Goal: Book appointment/travel/reservation

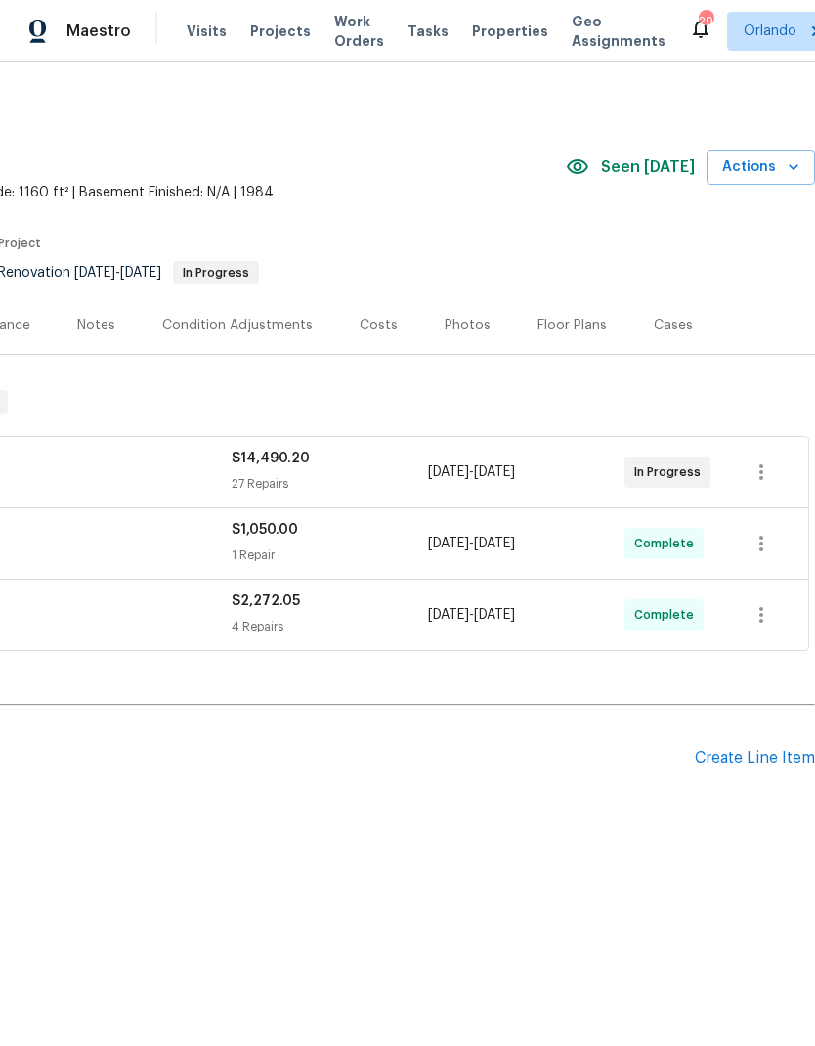
scroll to position [0, 289]
click at [788, 165] on icon "button" at bounding box center [794, 167] width 20 height 20
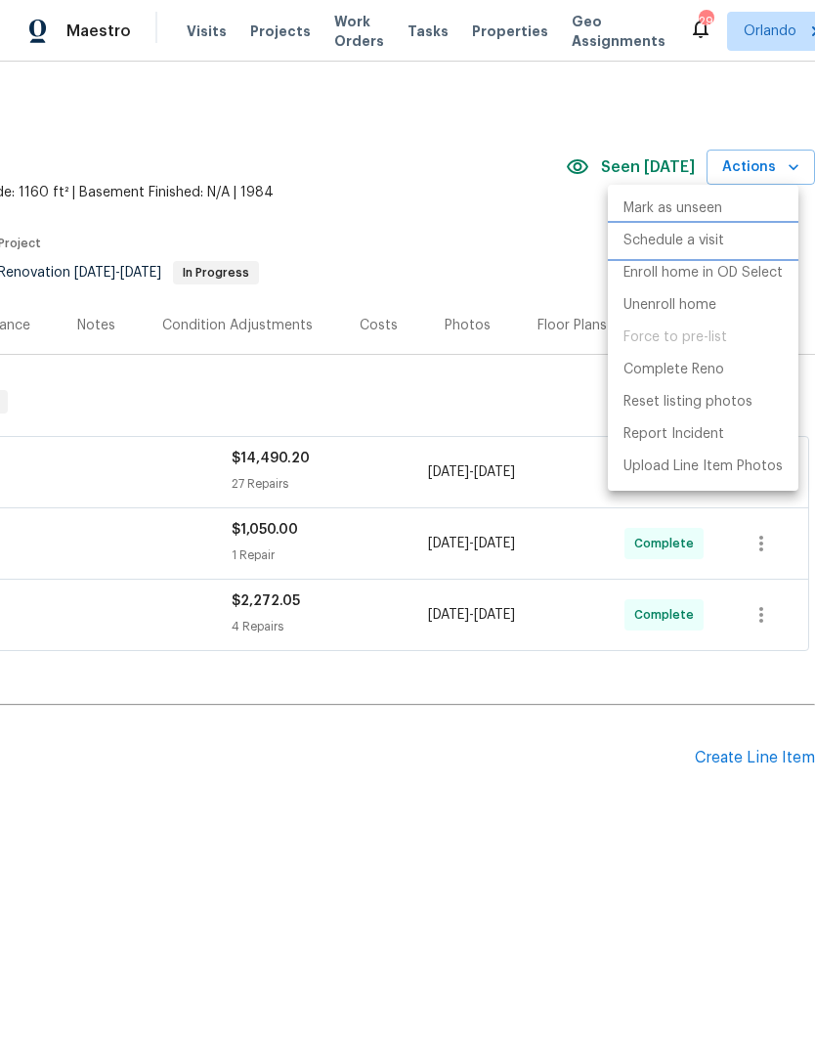
click at [725, 234] on li "Schedule a visit" at bounding box center [703, 241] width 191 height 32
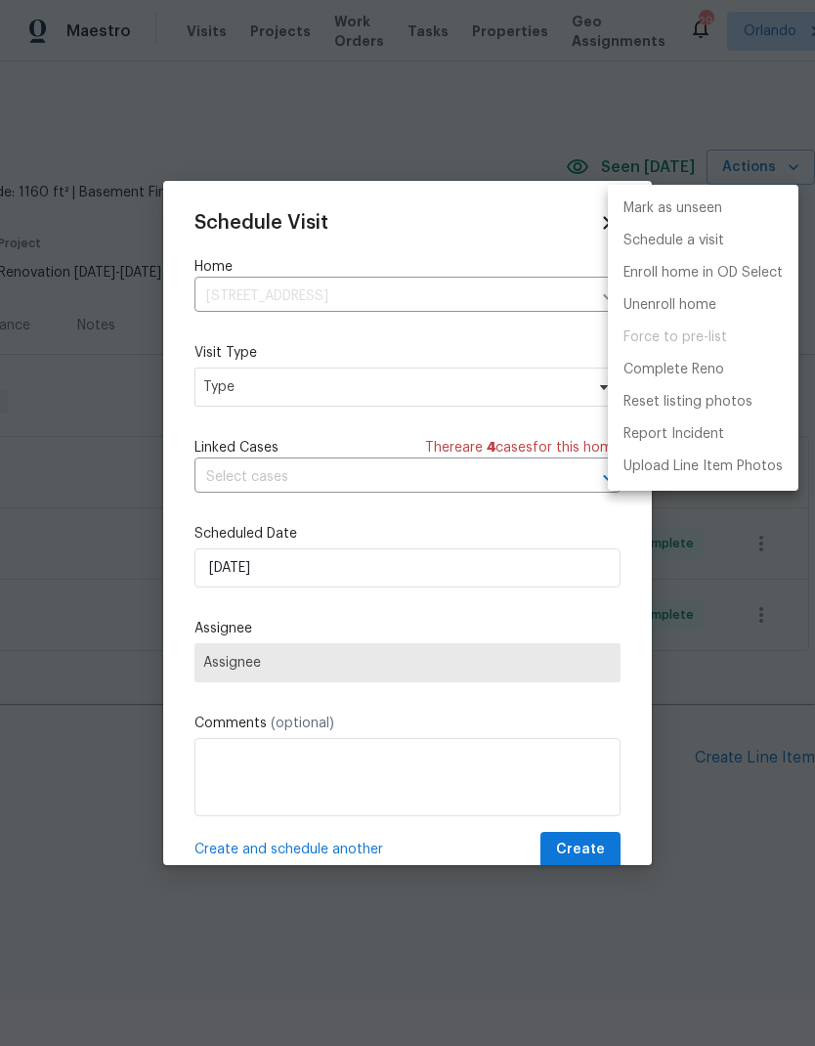
click at [505, 369] on div at bounding box center [407, 523] width 815 height 1046
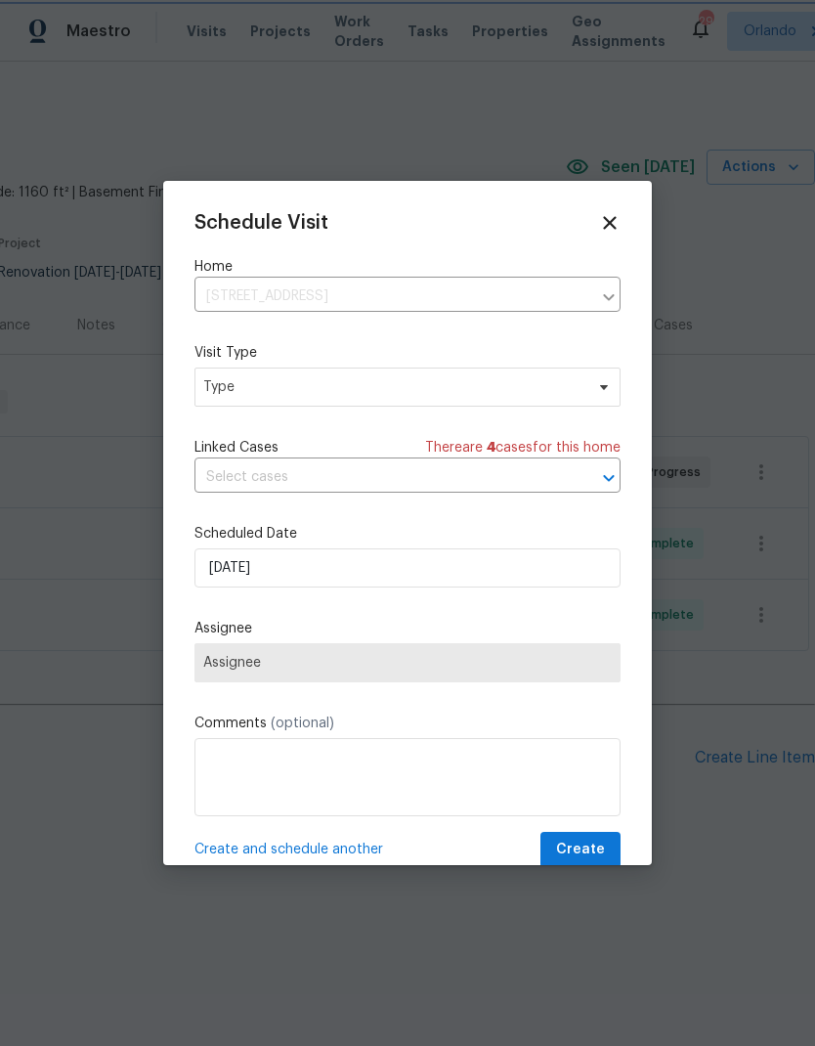
click at [505, 369] on div "Visit Type Type" at bounding box center [408, 375] width 426 height 64
click at [509, 379] on span "Type" at bounding box center [393, 387] width 380 height 20
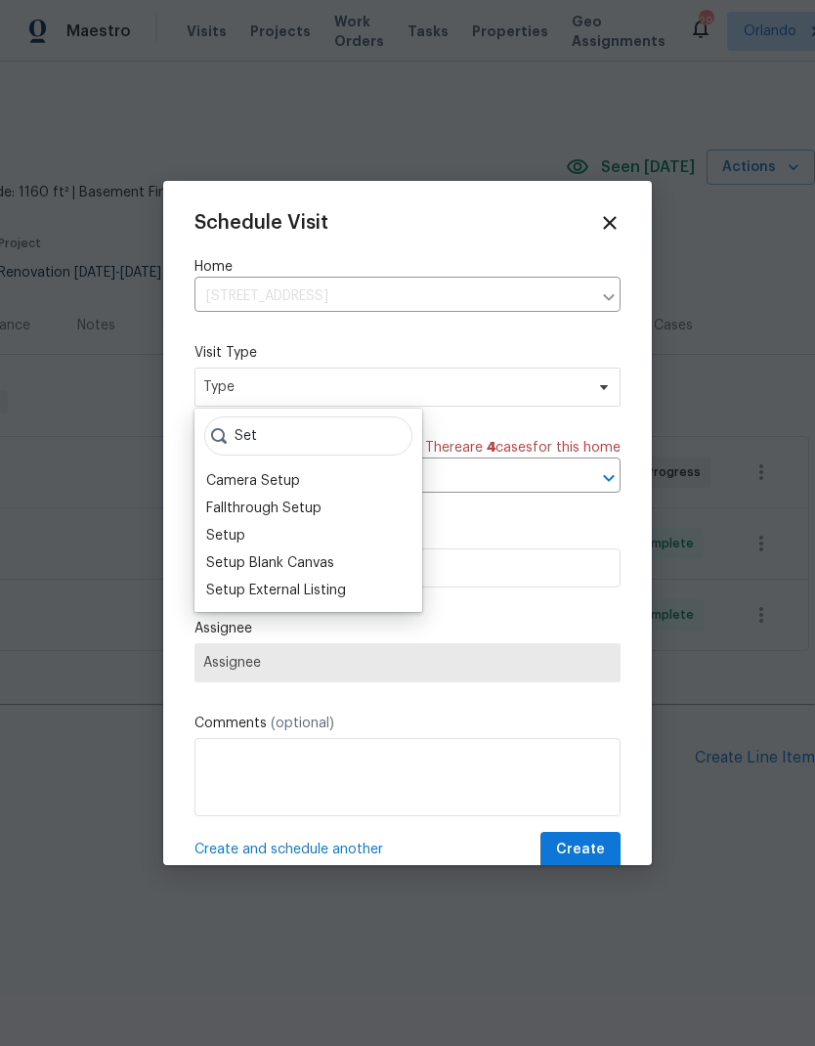
type input "Set"
click at [305, 536] on div "Setup" at bounding box center [308, 535] width 216 height 27
click at [300, 534] on div "Setup" at bounding box center [308, 535] width 216 height 27
click at [240, 533] on div "Setup" at bounding box center [225, 536] width 39 height 20
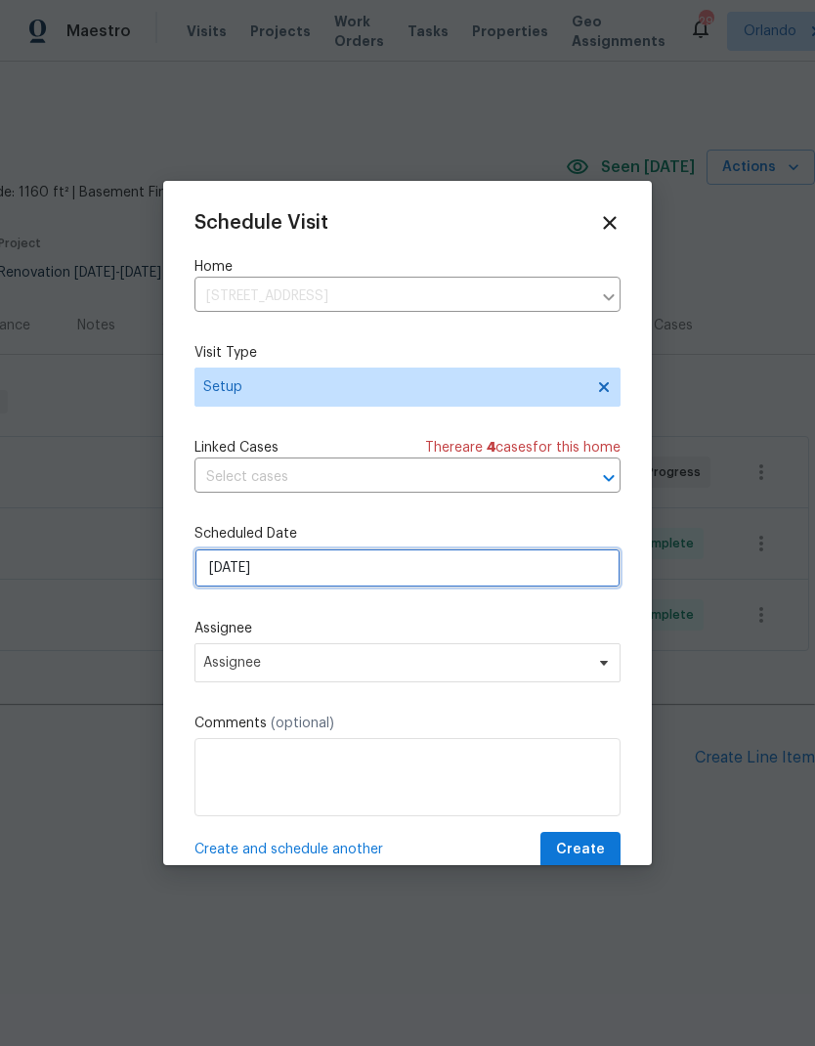
click at [502, 588] on input "[DATE]" at bounding box center [408, 568] width 426 height 39
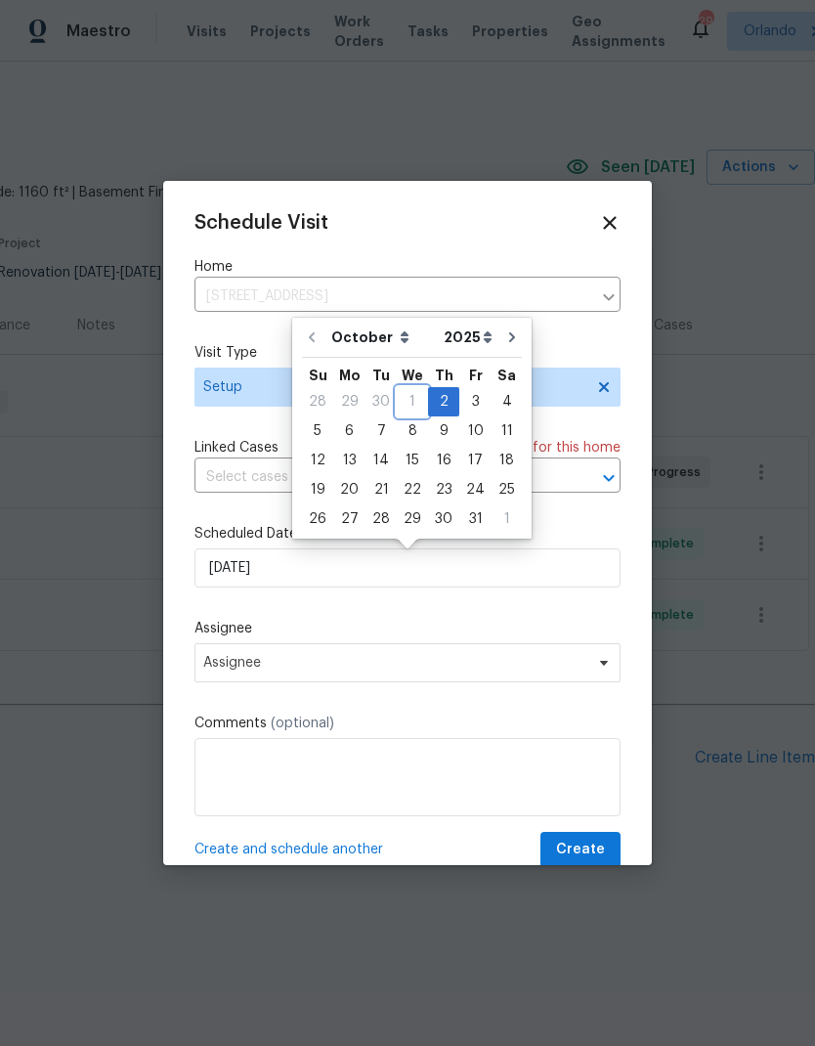
click at [416, 388] on div "1" at bounding box center [412, 401] width 31 height 27
click at [400, 407] on div "1" at bounding box center [412, 401] width 31 height 27
click at [494, 638] on label "Assignee" at bounding box center [408, 629] width 426 height 20
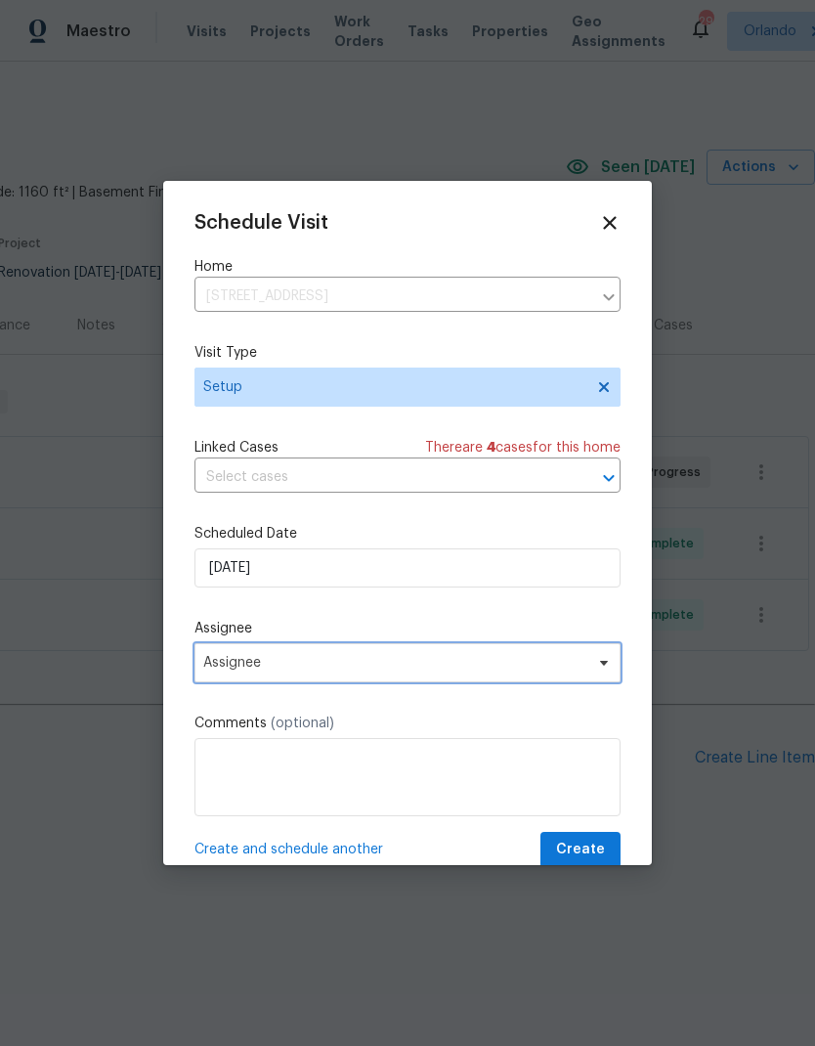
click at [483, 655] on span "Assignee" at bounding box center [408, 662] width 426 height 39
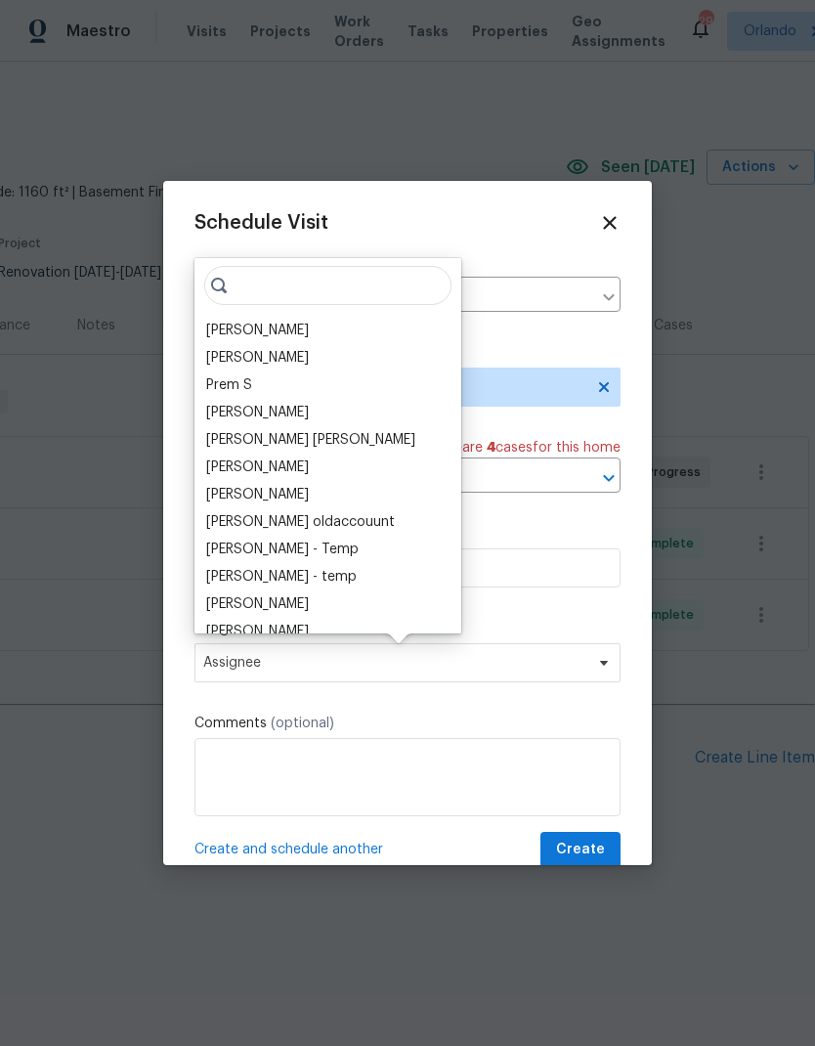
click at [254, 303] on input "search" at bounding box center [327, 285] width 247 height 39
click at [292, 322] on div "[PERSON_NAME]" at bounding box center [257, 331] width 103 height 20
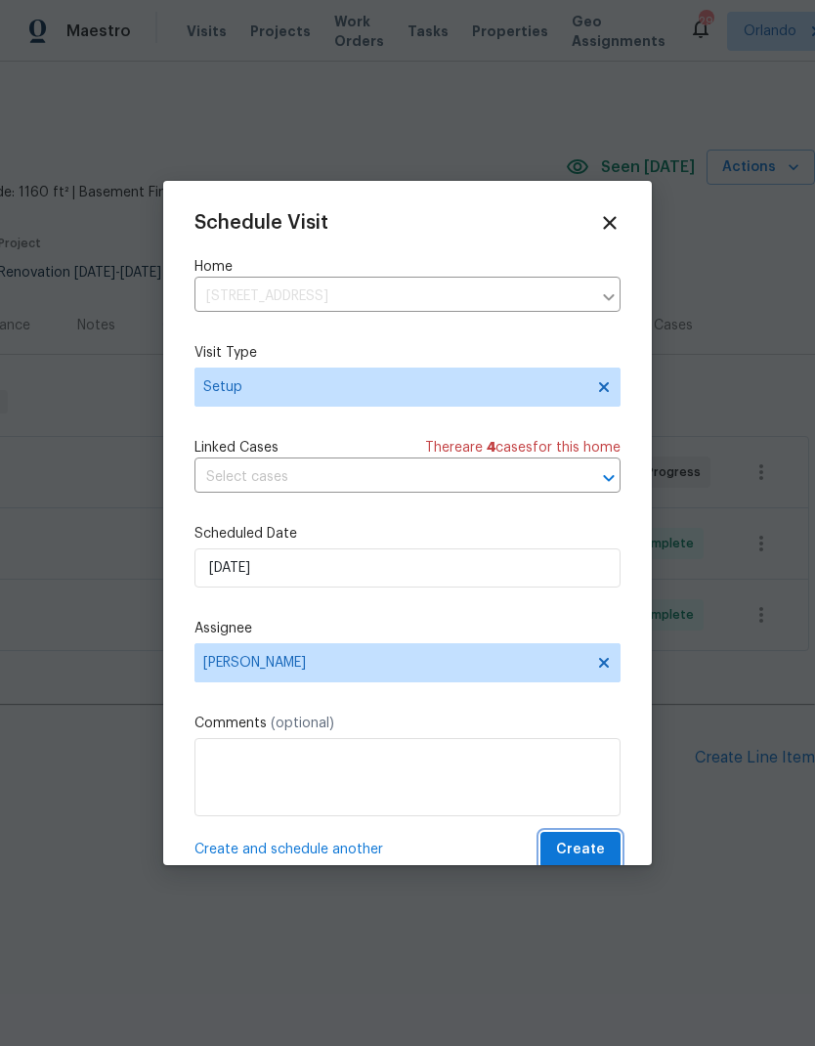
click at [584, 842] on button "Create" at bounding box center [581, 850] width 80 height 36
